Goal: Information Seeking & Learning: Check status

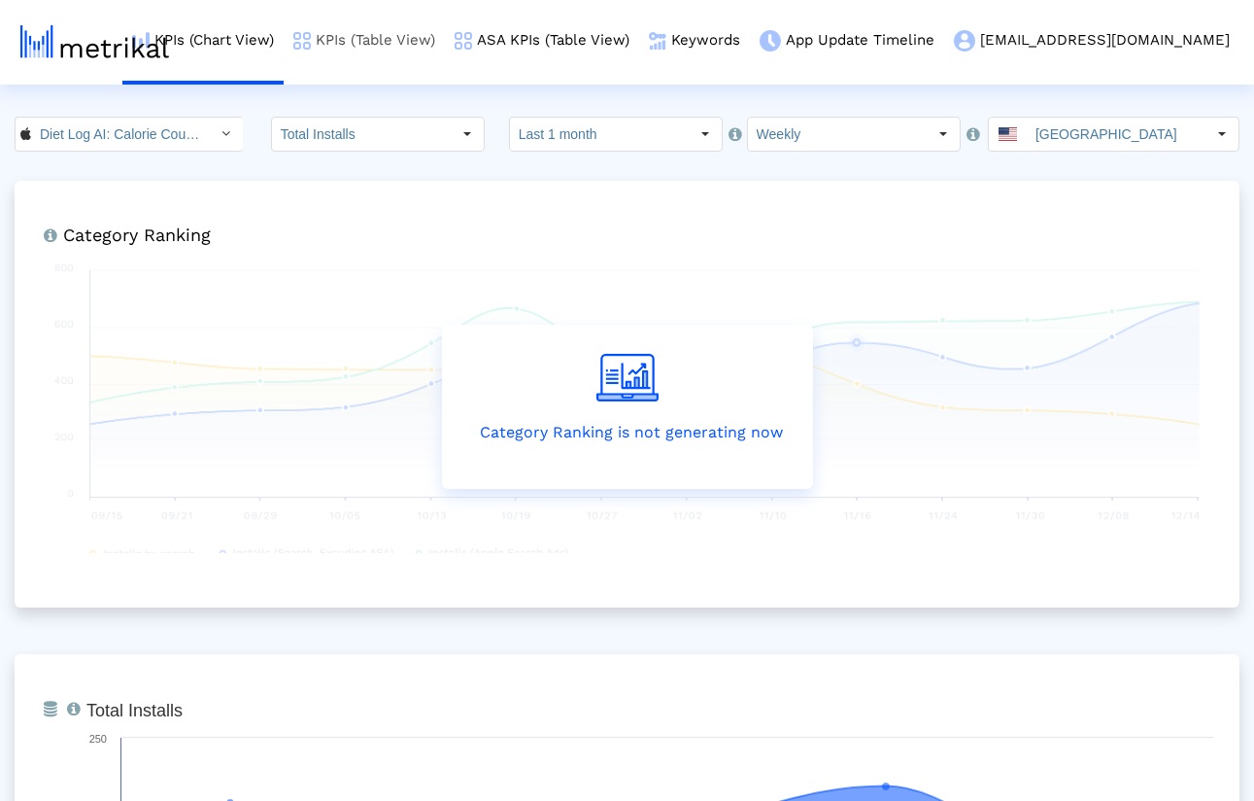
click at [445, 36] on link "KPIs (Table View)" at bounding box center [364, 40] width 161 height 81
click at [445, 49] on link "KPIs (Table View)" at bounding box center [364, 40] width 161 height 81
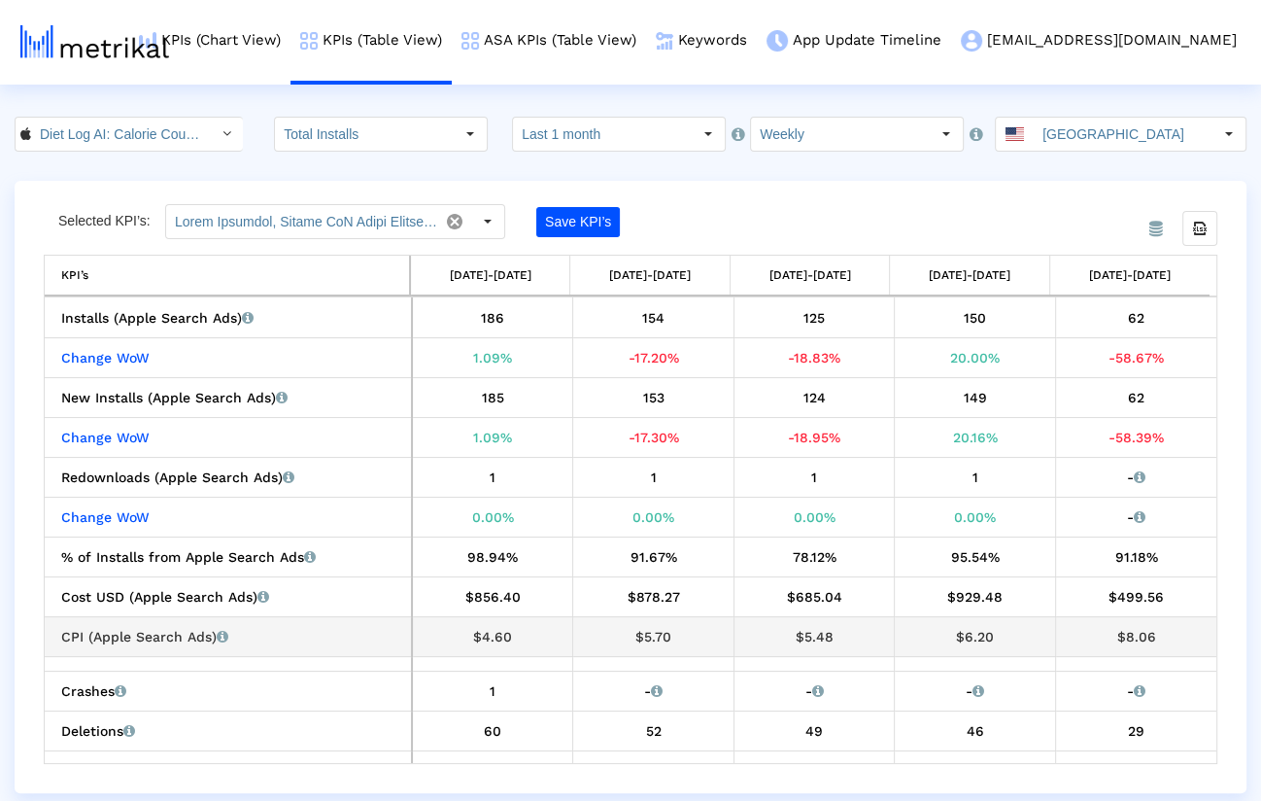
scroll to position [699, 0]
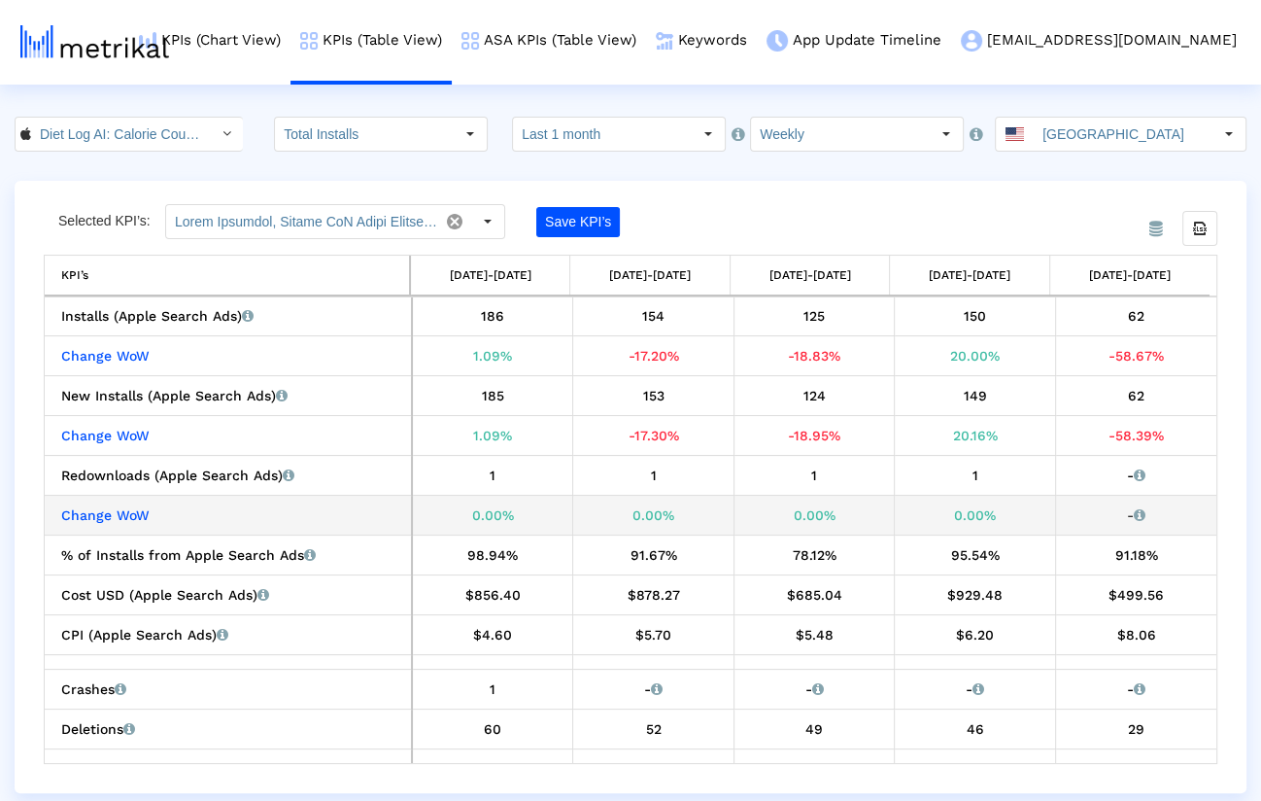
drag, startPoint x: 722, startPoint y: 513, endPoint x: 892, endPoint y: 507, distance: 170.1
click at [892, 507] on tr "Change WoW 0.00% 0.00% 0.00% 0.00% - This metric is not available yet from the …" at bounding box center [631, 514] width 1172 height 40
click at [895, 507] on td "0.00%" at bounding box center [975, 514] width 161 height 40
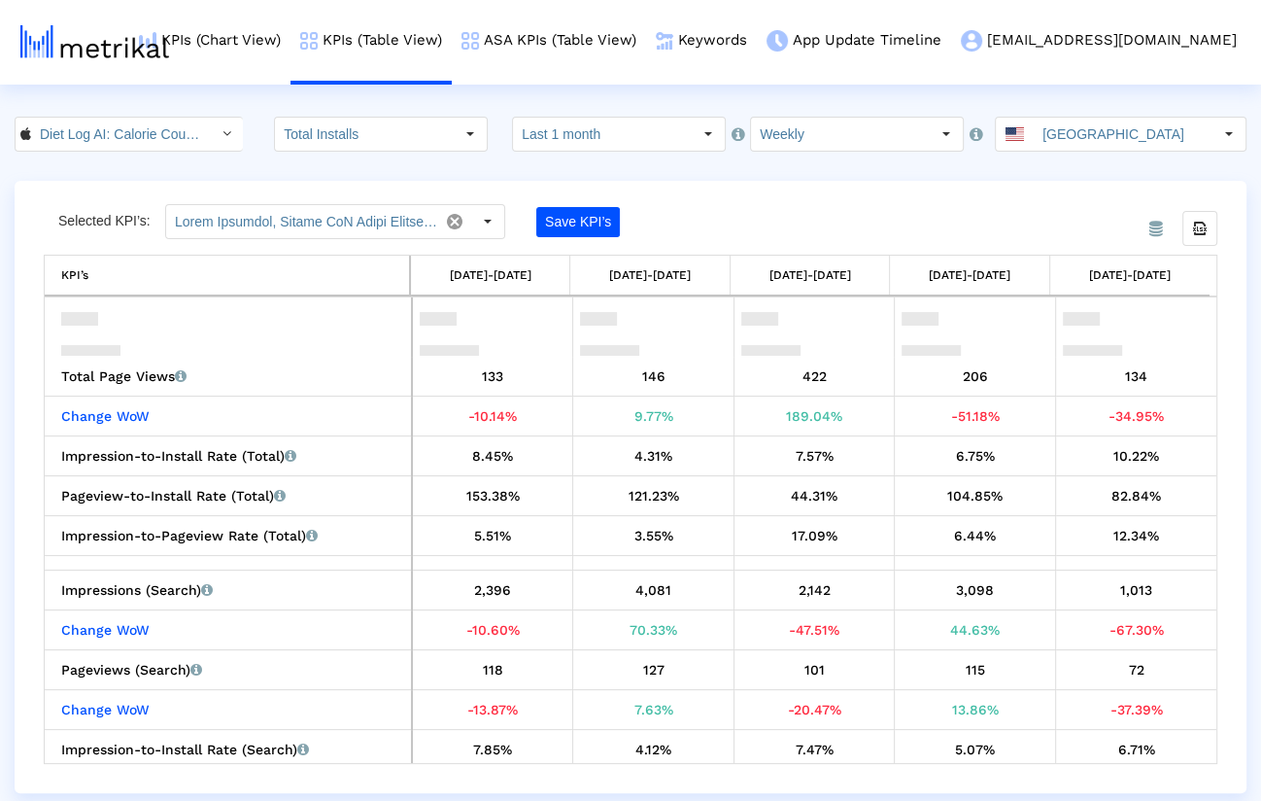
scroll to position [1800, 0]
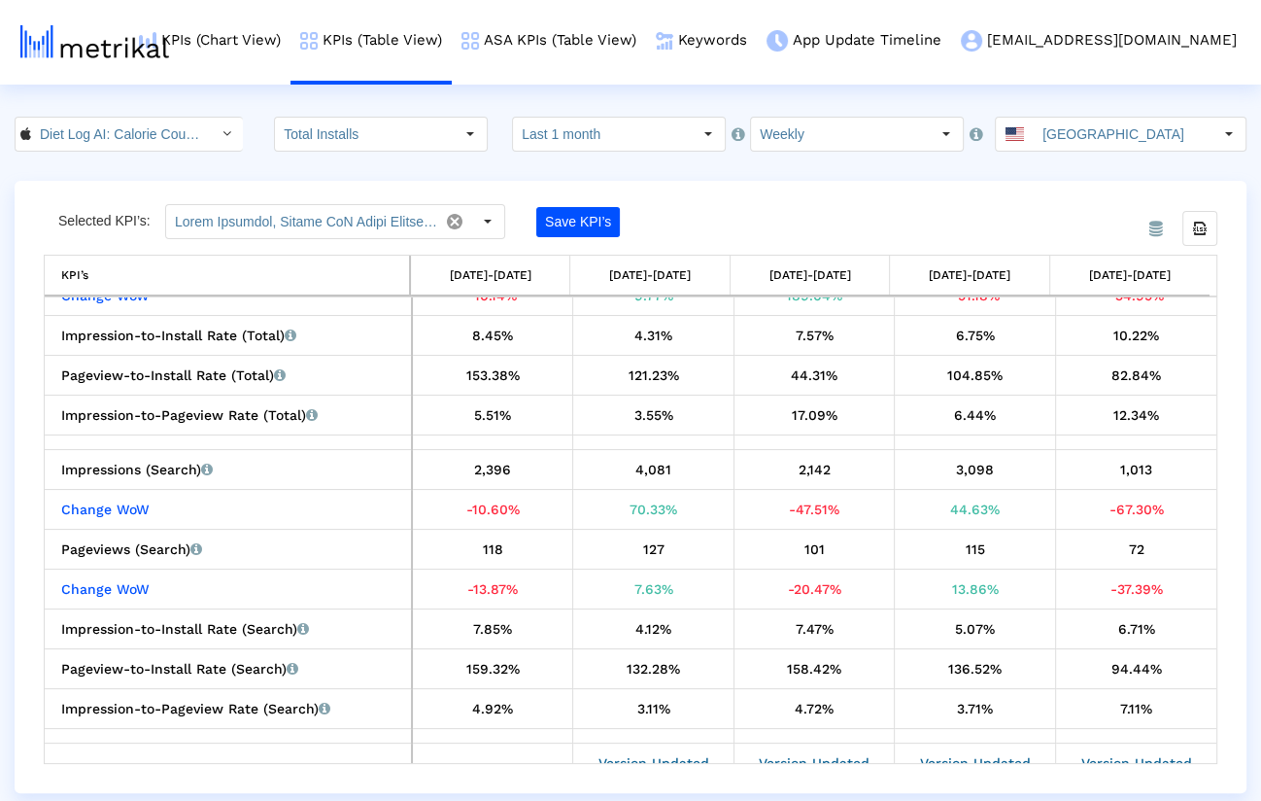
click at [1000, 536] on div "From Database Selected KPI’s: Save KPI’s Export all data KPI’s [DATE]-[DATE] [D…" at bounding box center [631, 487] width 1232 height 612
